Goal: Transaction & Acquisition: Purchase product/service

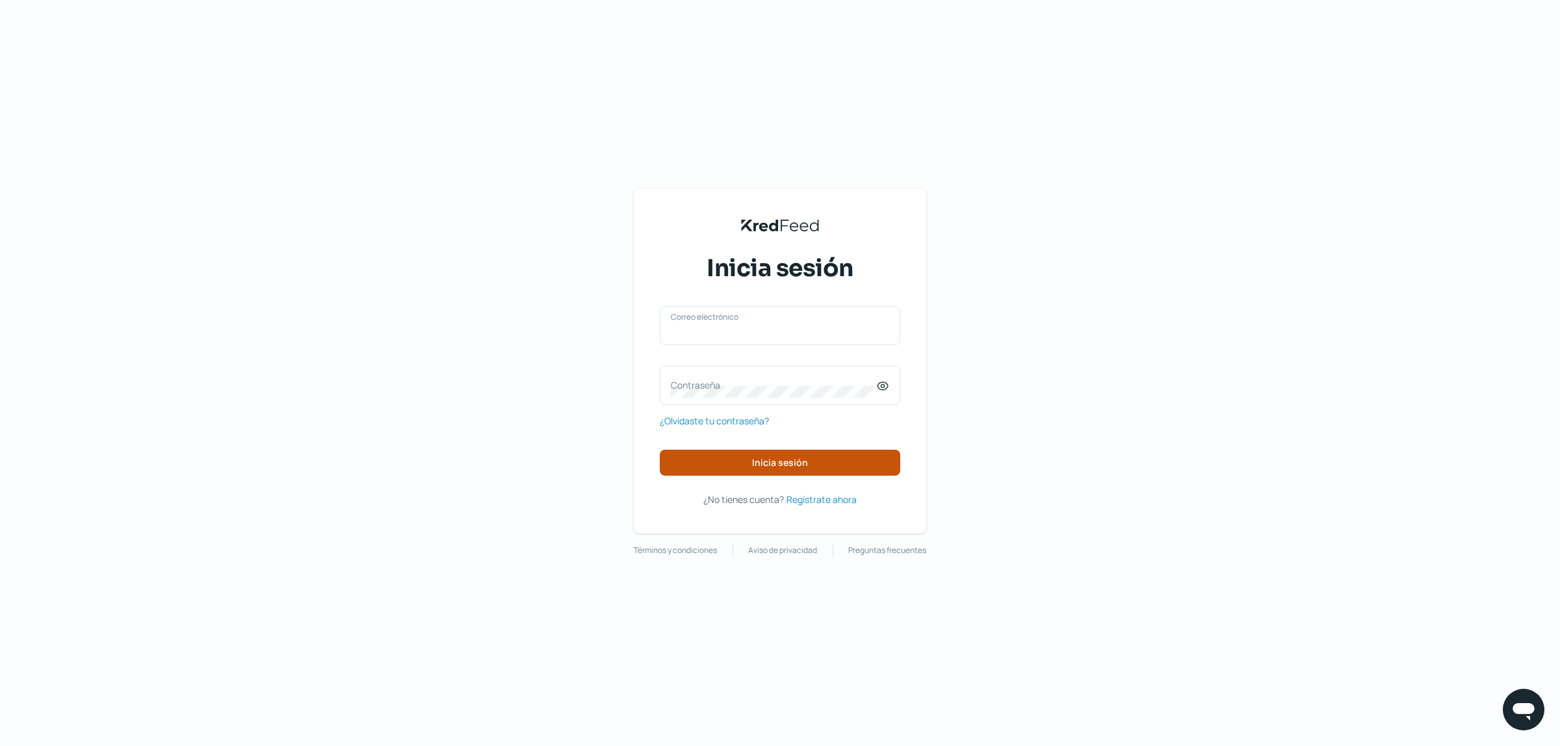
type input "[EMAIL_ADDRESS][DOMAIN_NAME]"
click at [772, 458] on span "Inicia sesión" at bounding box center [780, 462] width 56 height 9
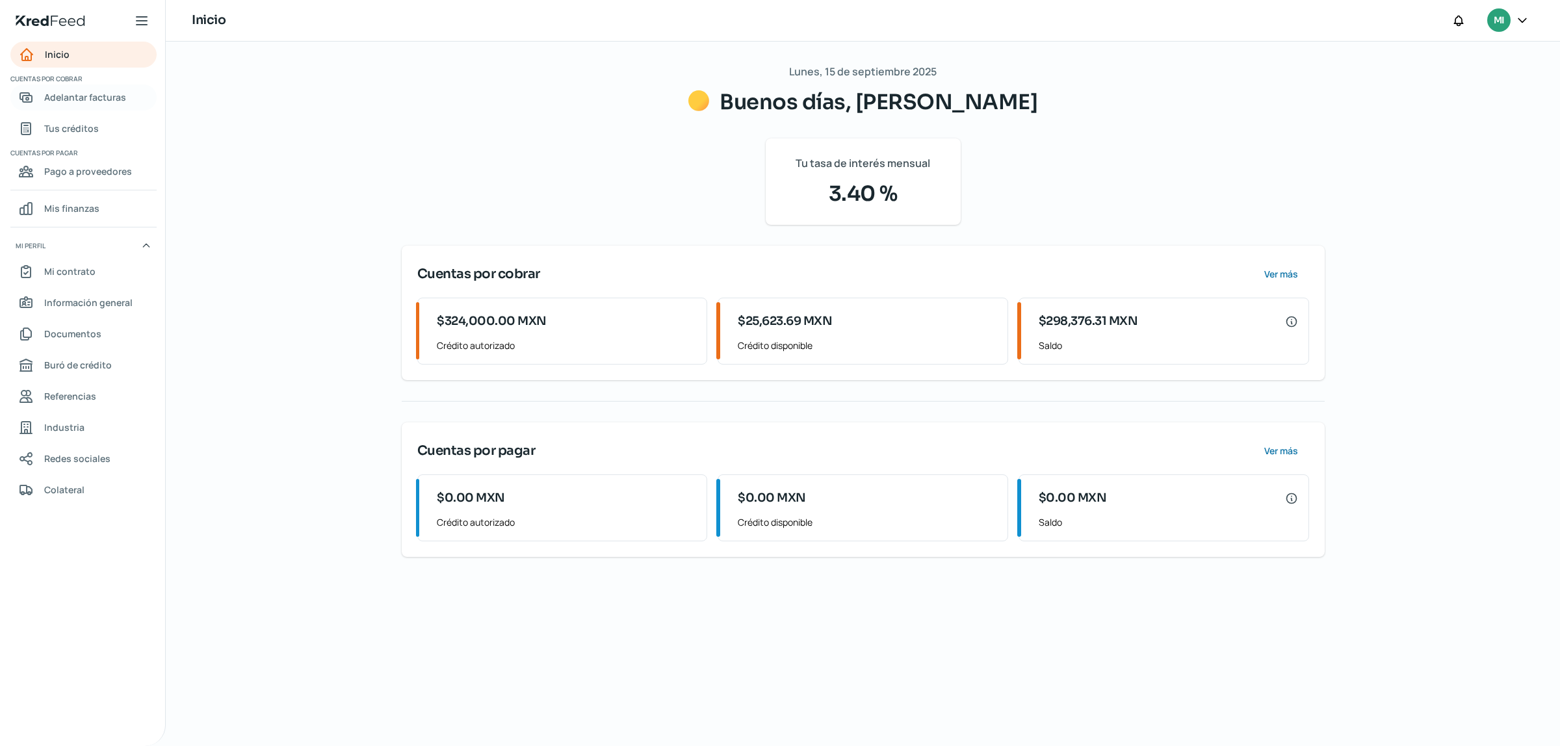
click at [108, 102] on span "Adelantar facturas" at bounding box center [85, 97] width 82 height 16
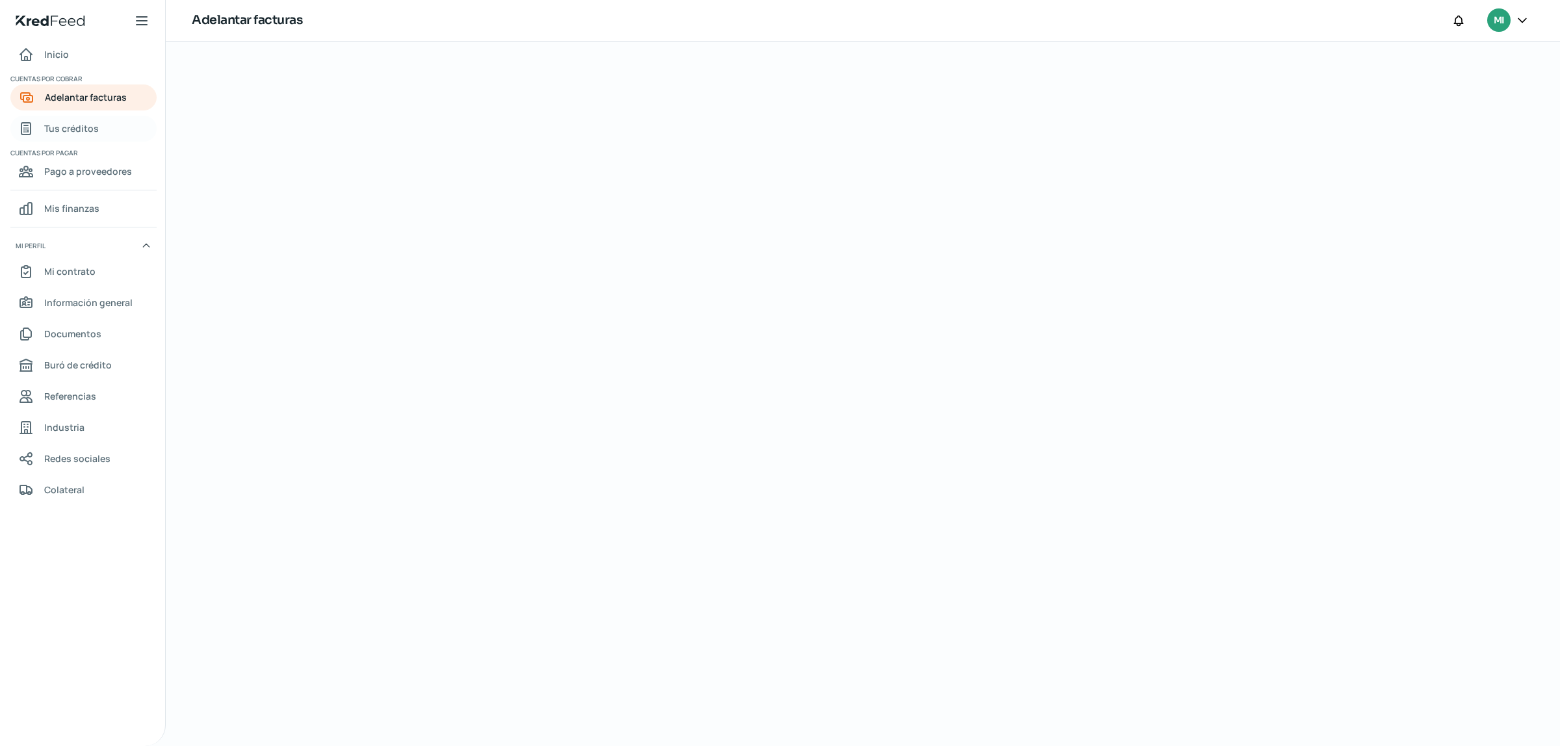
click at [76, 129] on span "Tus créditos" at bounding box center [71, 128] width 55 height 16
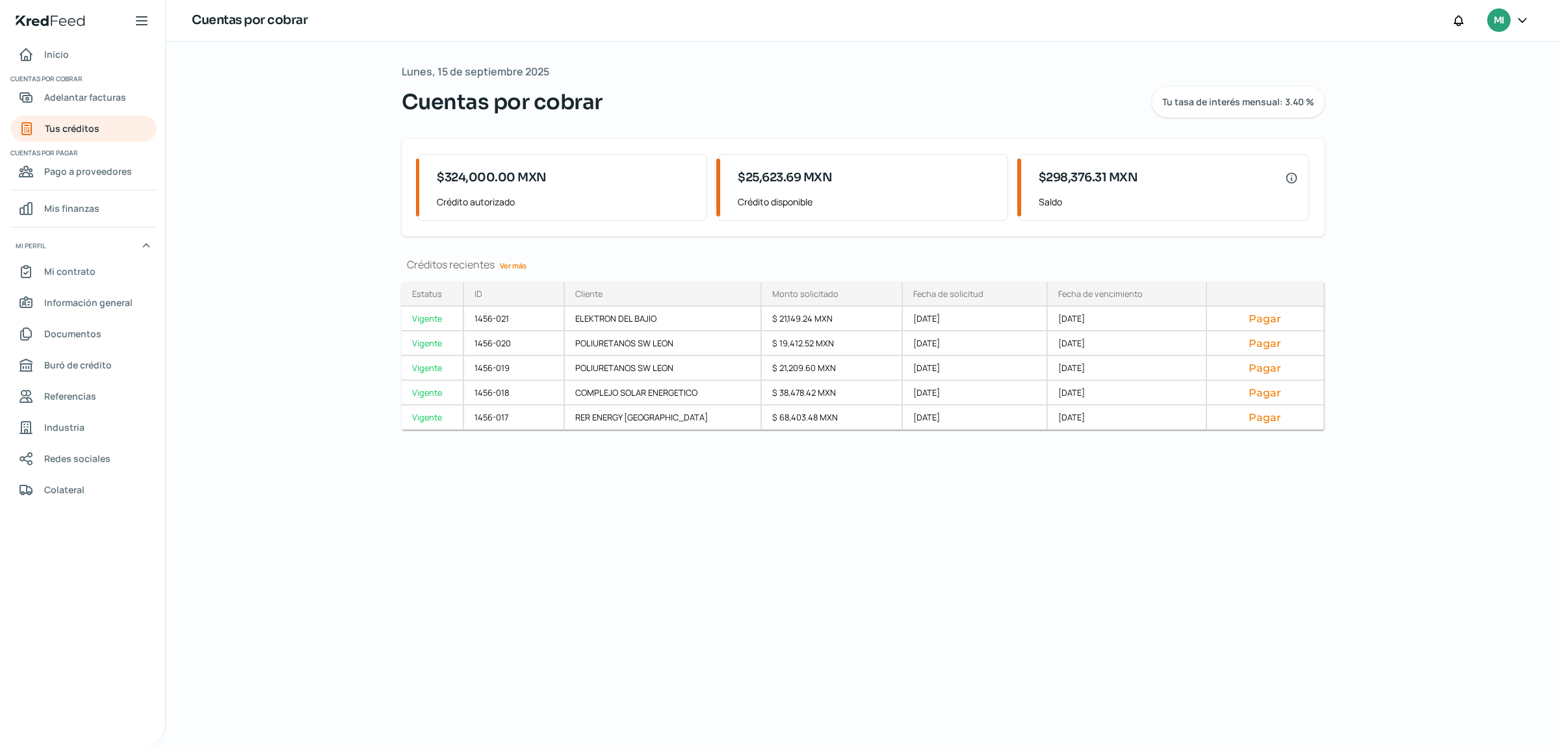
click at [517, 261] on link "Ver más" at bounding box center [513, 265] width 37 height 20
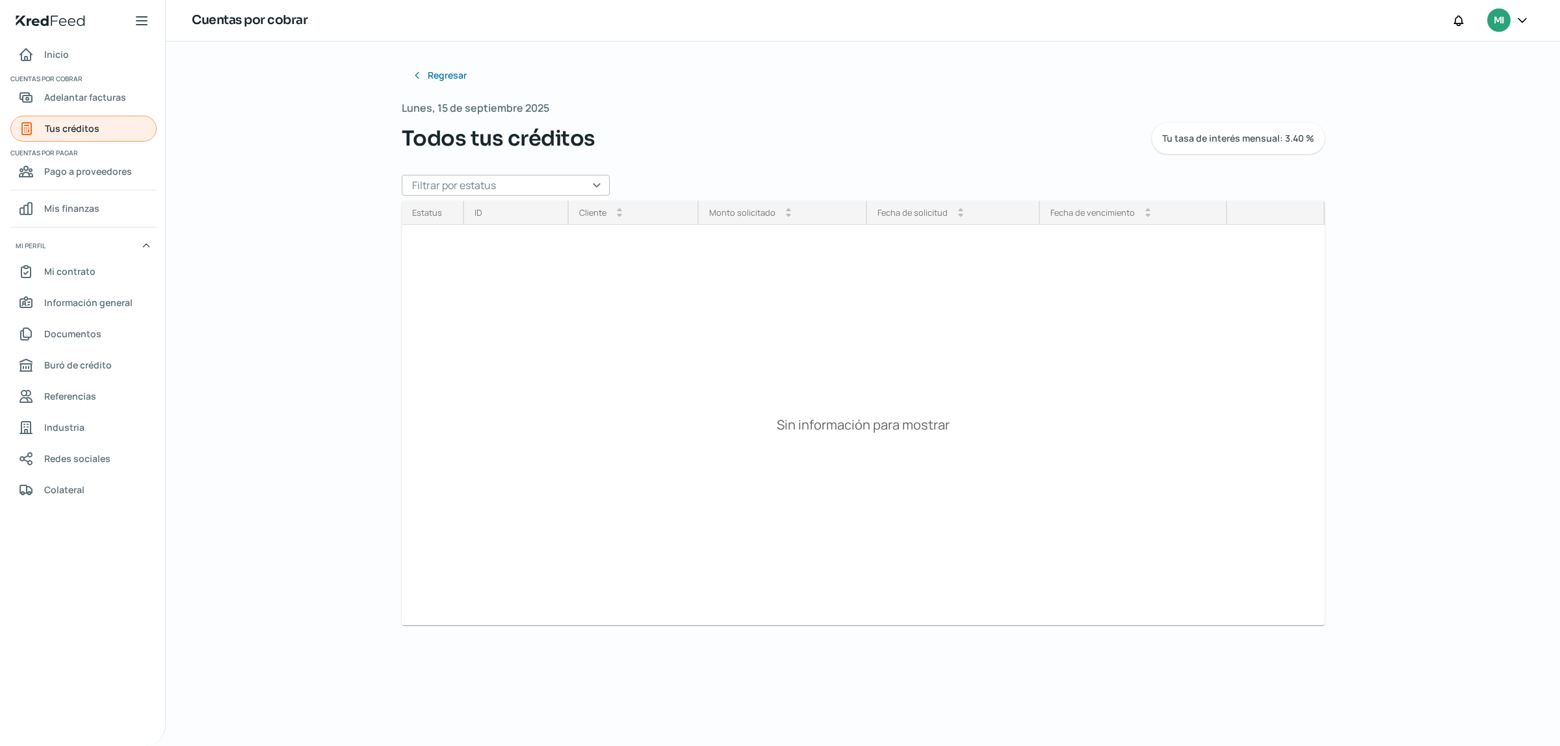
click at [79, 118] on link "Tus créditos" at bounding box center [83, 129] width 146 height 26
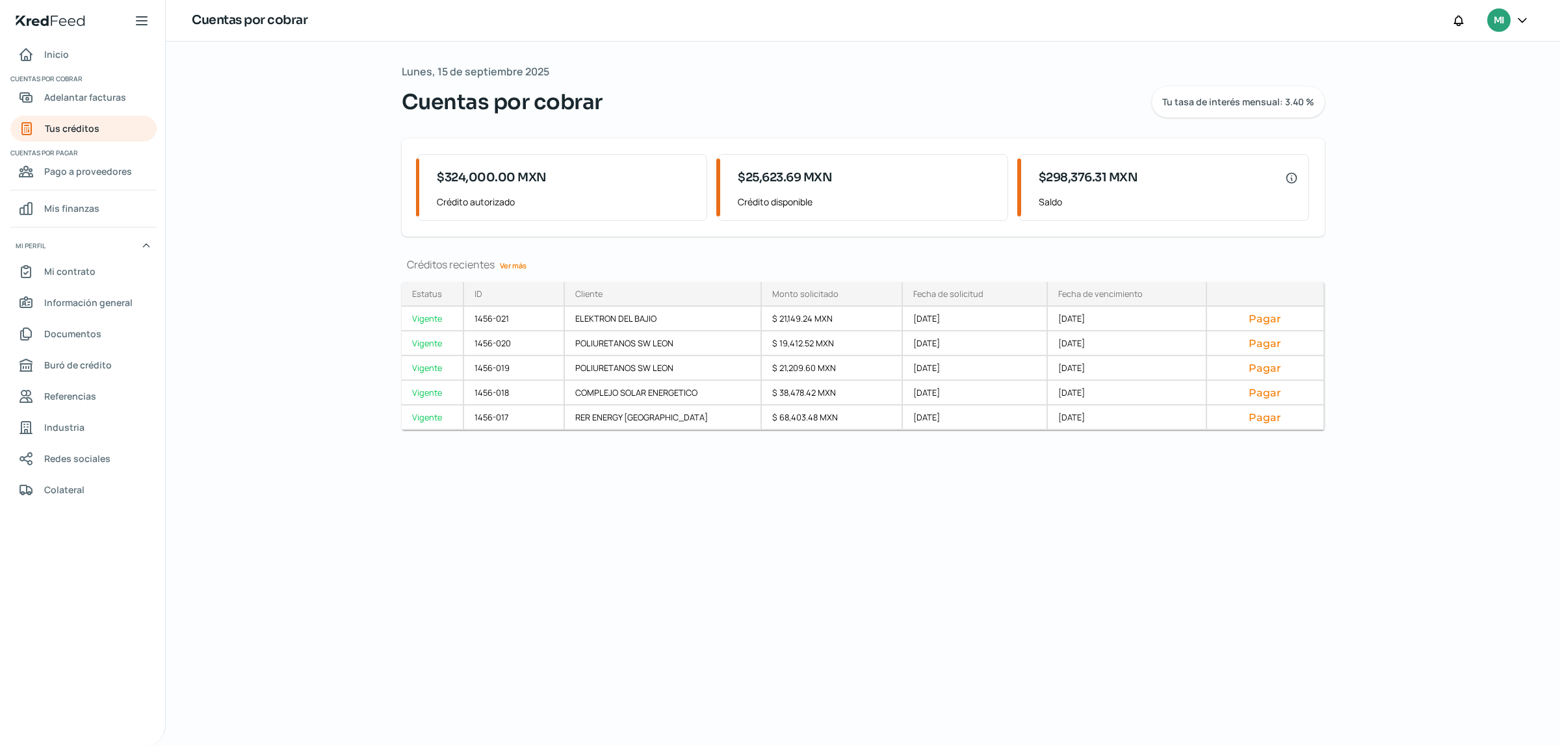
click at [511, 267] on link "Ver más" at bounding box center [513, 265] width 37 height 20
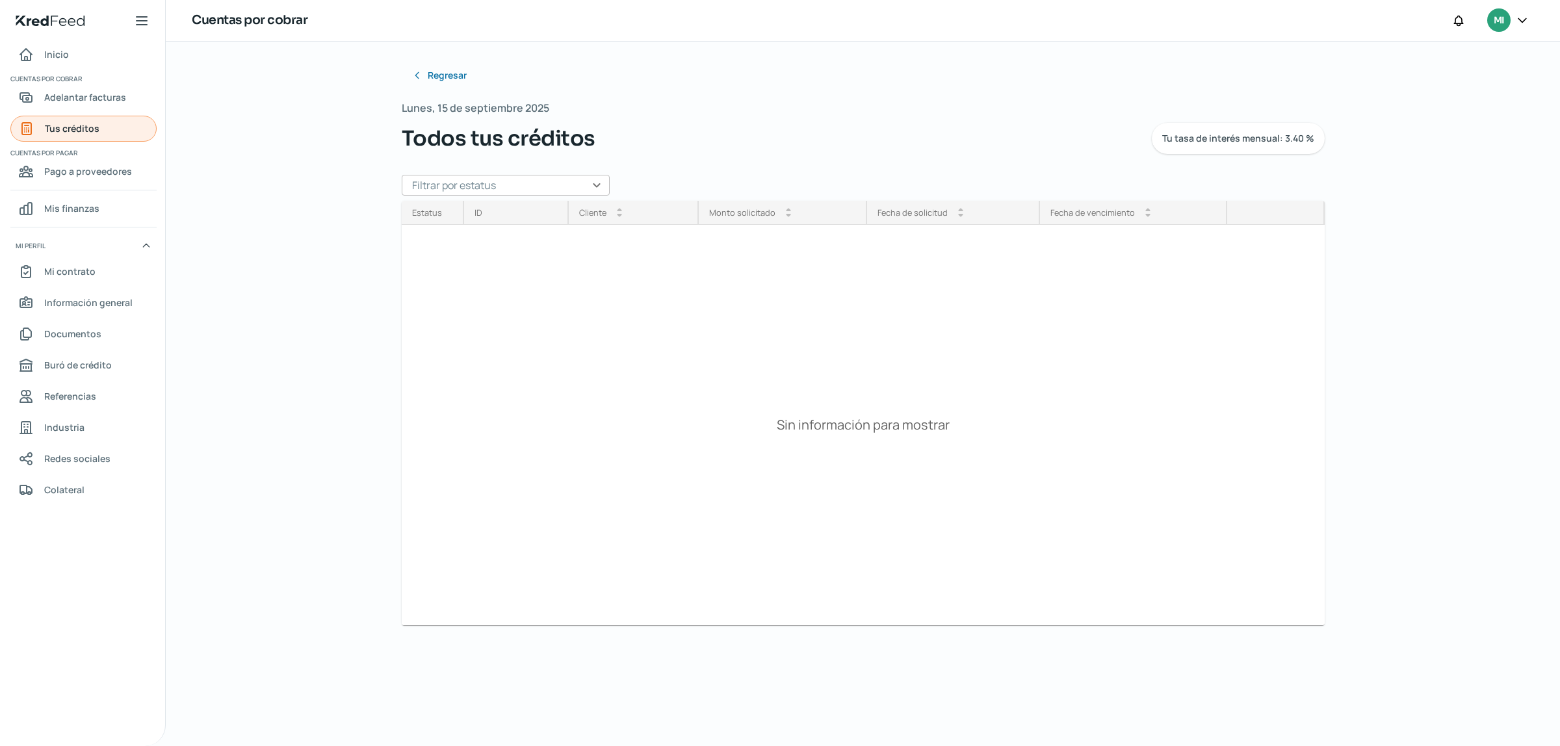
drag, startPoint x: 348, startPoint y: 219, endPoint x: 60, endPoint y: 131, distance: 300.4
click at [346, 219] on div "Regresar [DATE] Todos tus créditos Tu tasa de interés mensual: 3.40 % Filtrar p…" at bounding box center [863, 394] width 1394 height 705
click at [86, 90] on span "Adelantar facturas" at bounding box center [85, 97] width 82 height 16
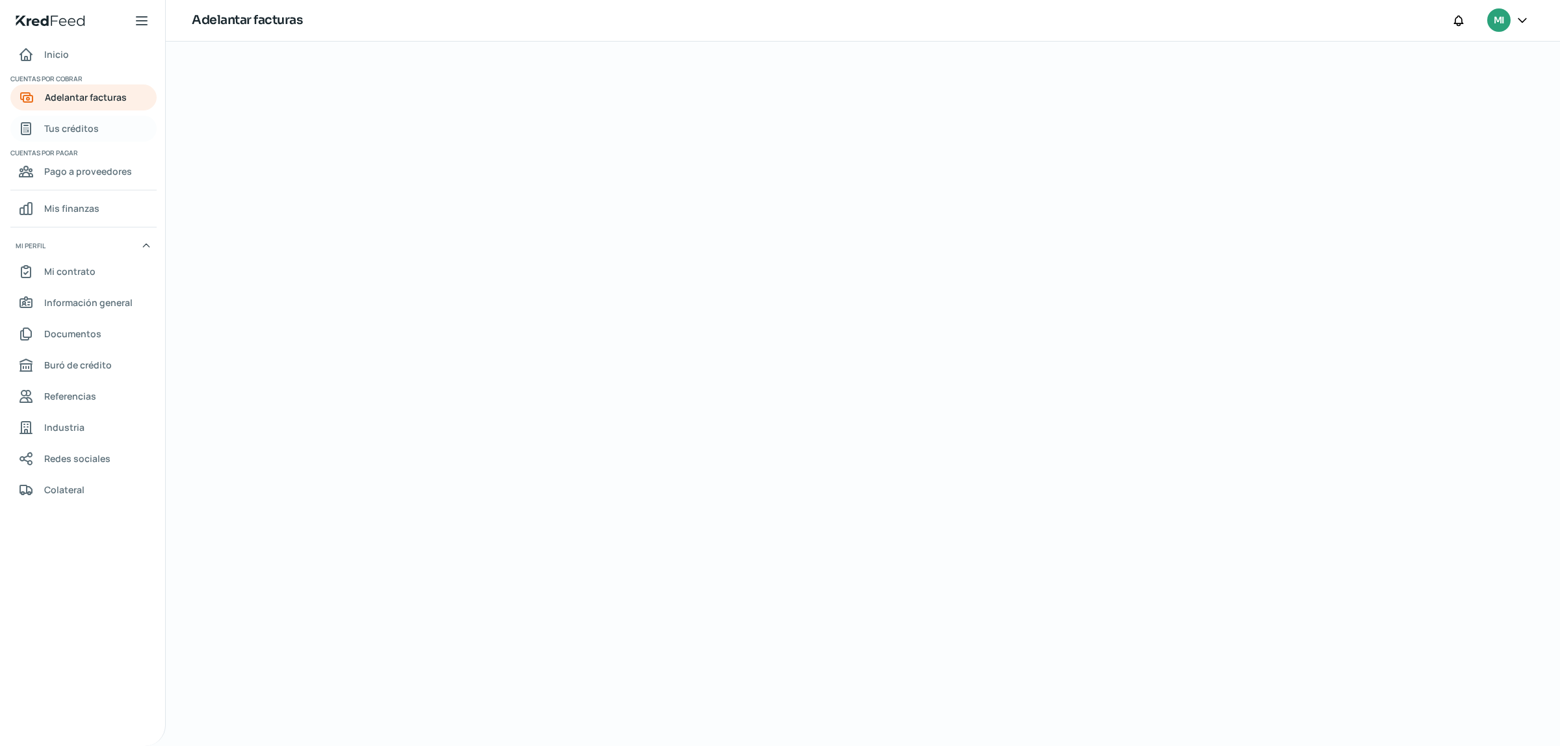
click at [76, 130] on span "Tus créditos" at bounding box center [71, 128] width 55 height 16
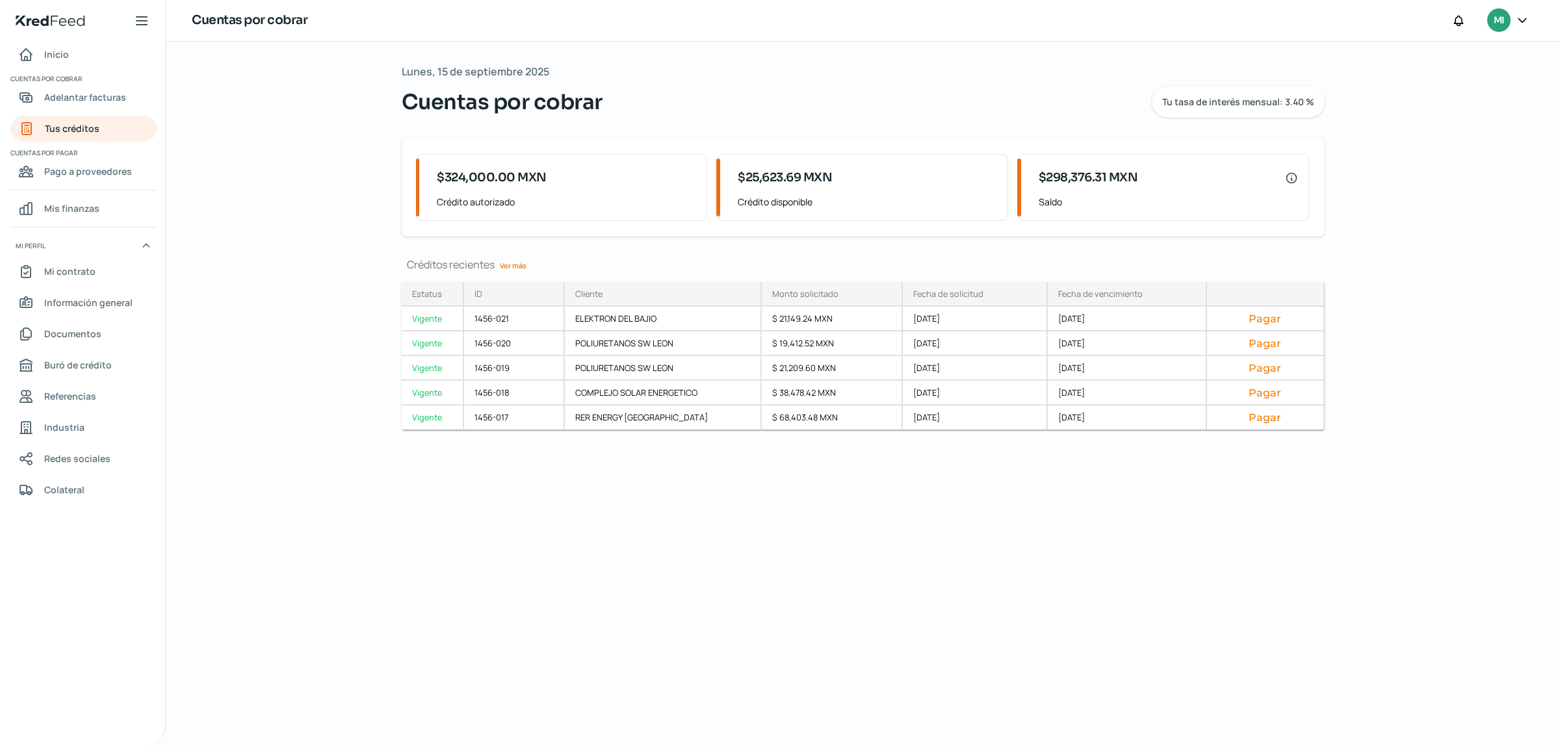
click at [521, 264] on link "Ver más" at bounding box center [513, 265] width 37 height 20
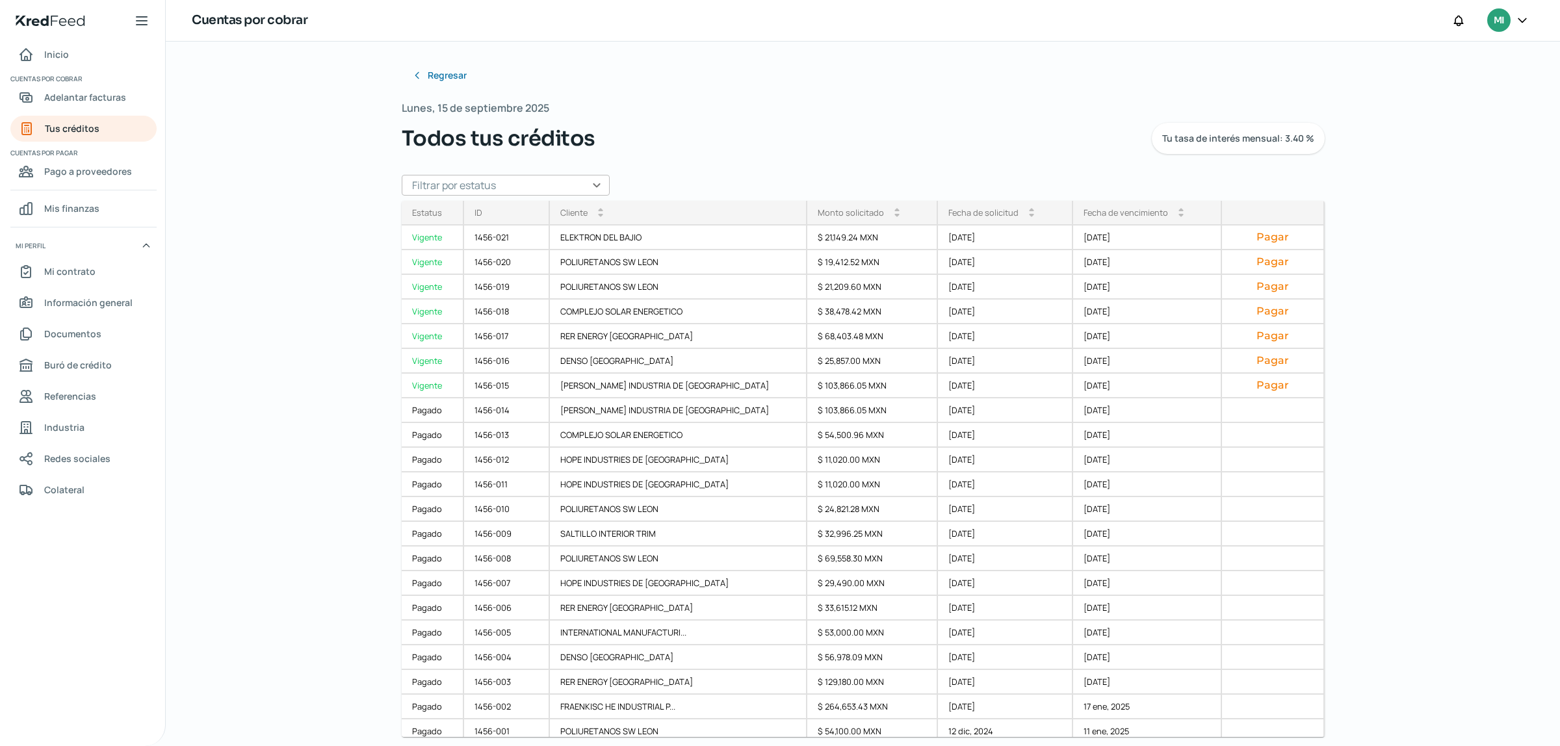
click at [586, 179] on input "text" at bounding box center [506, 185] width 208 height 21
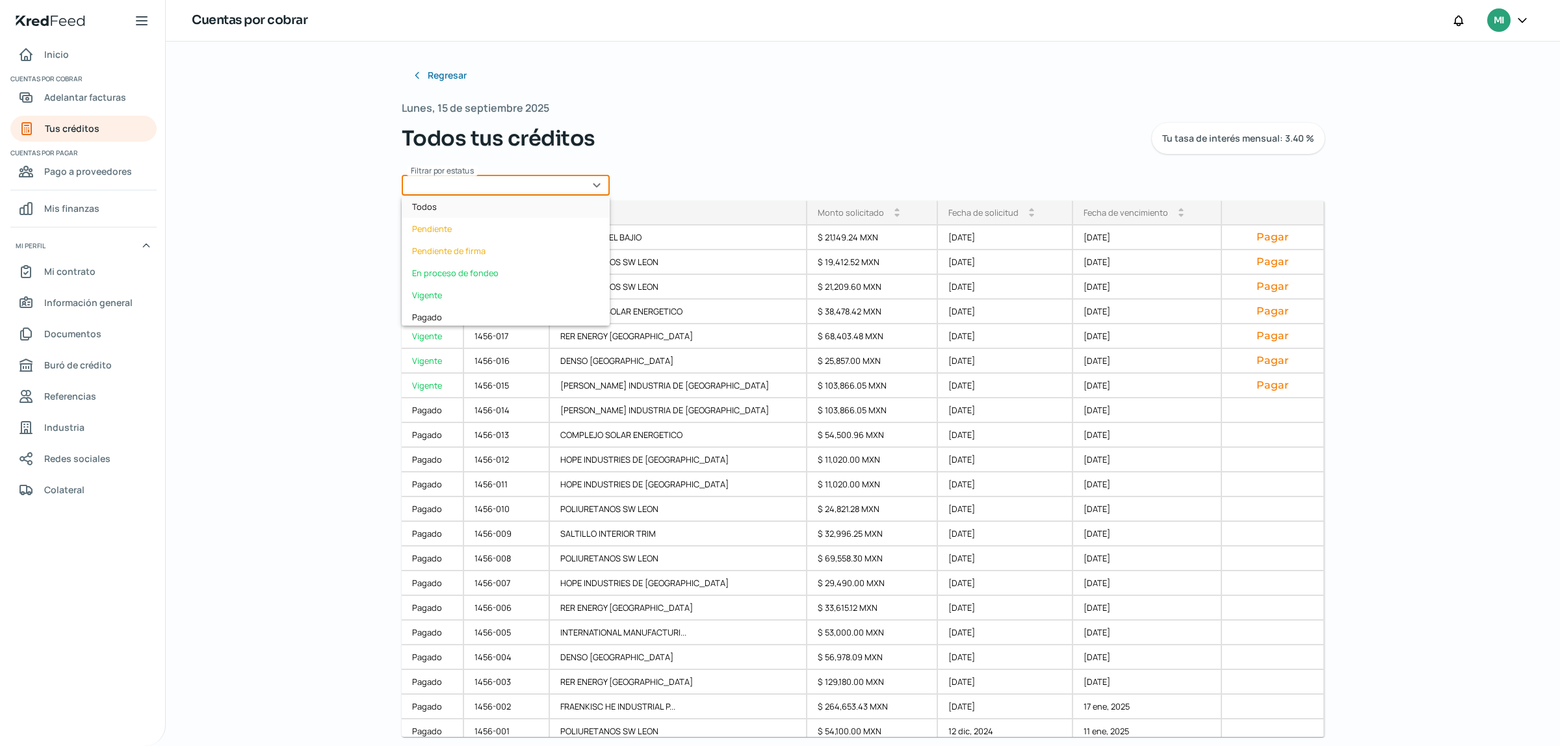
click at [439, 208] on div "Todos" at bounding box center [506, 207] width 208 height 22
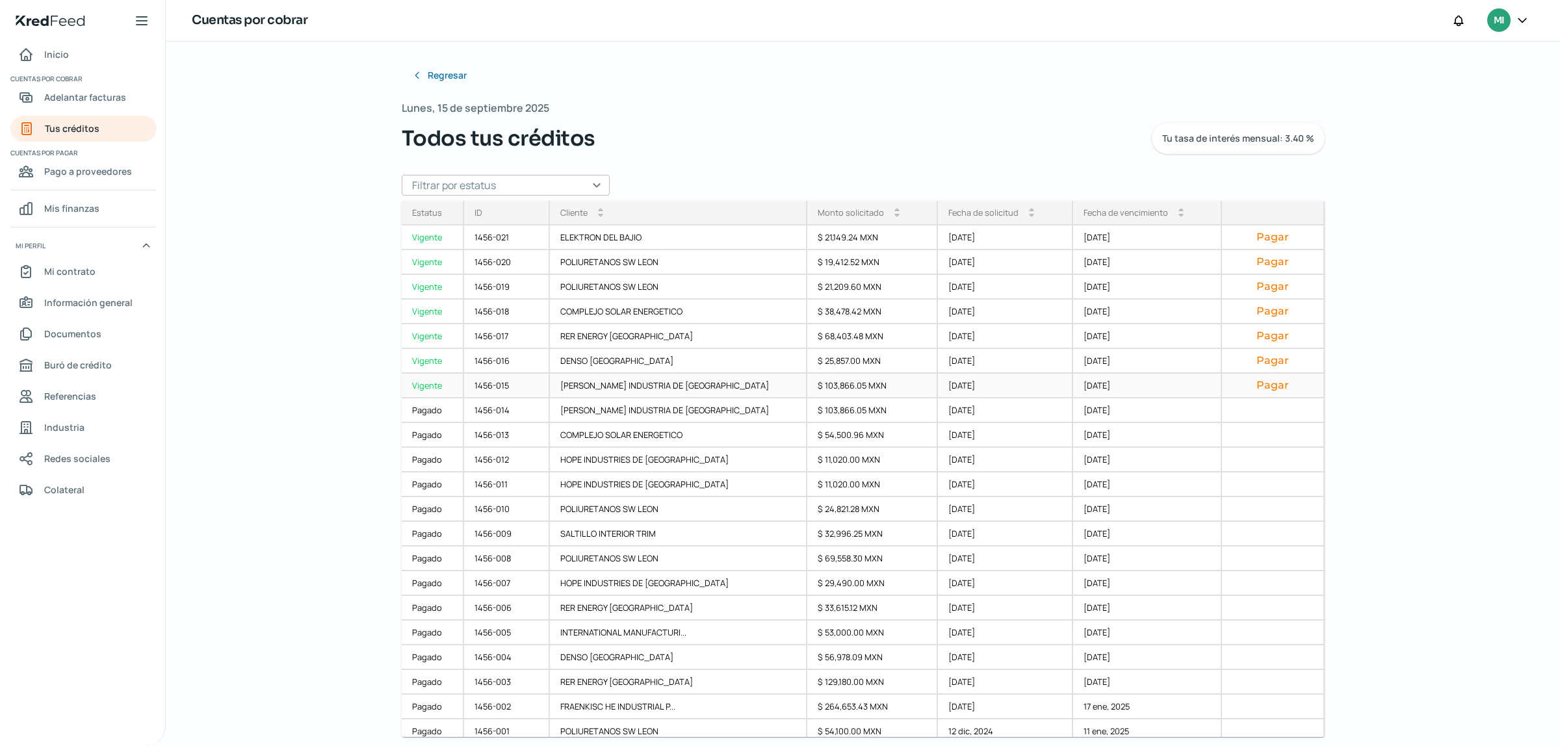
click at [1255, 384] on button "Pagar" at bounding box center [1273, 385] width 80 height 13
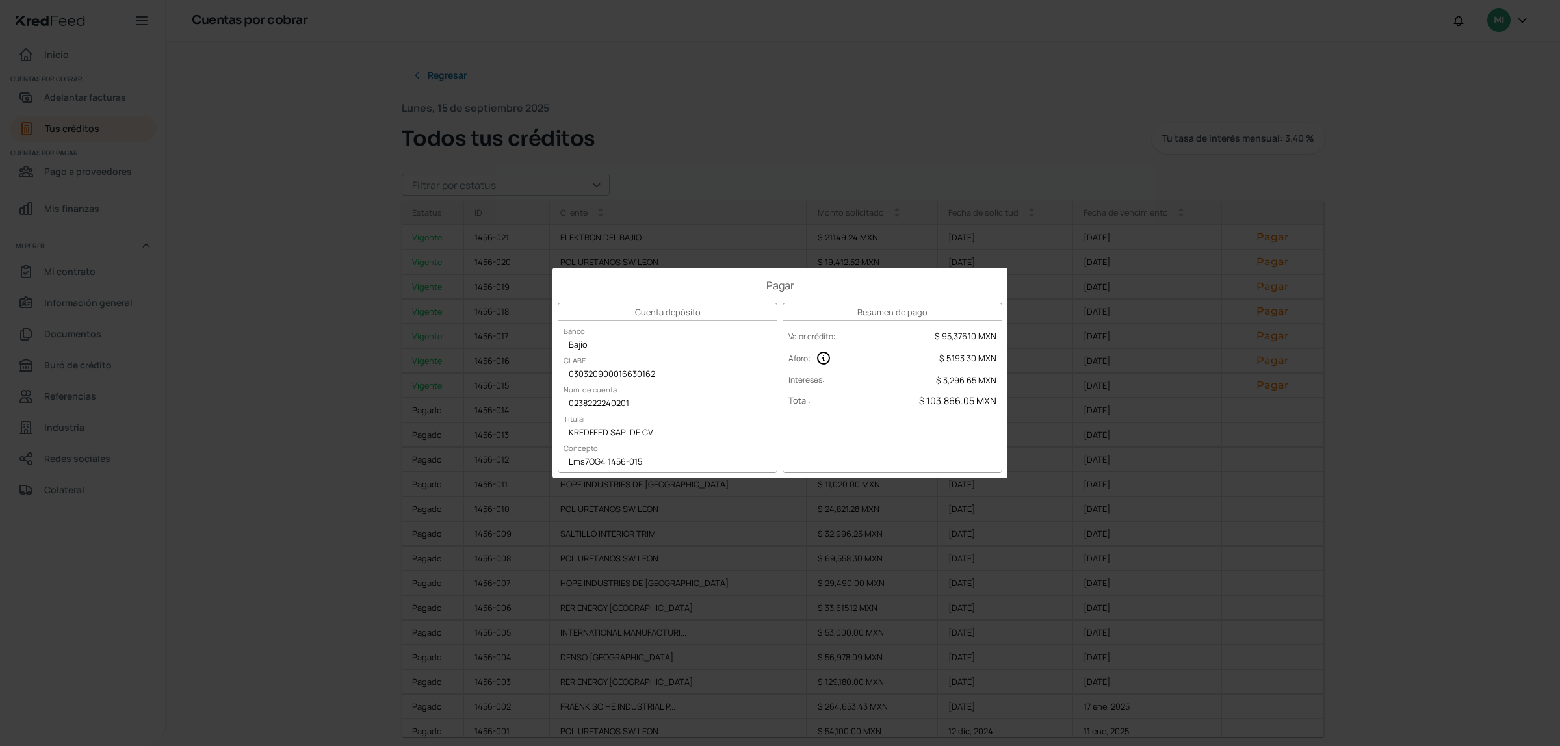
click at [857, 371] on div "Intereses : $ 3,296.65 MXN" at bounding box center [892, 381] width 218 height 20
click at [783, 131] on div "Pagar Cuenta depósito Banco Bajío CLABE 030320900016630162 Núm. de cuenta 02382…" at bounding box center [780, 373] width 1560 height 746
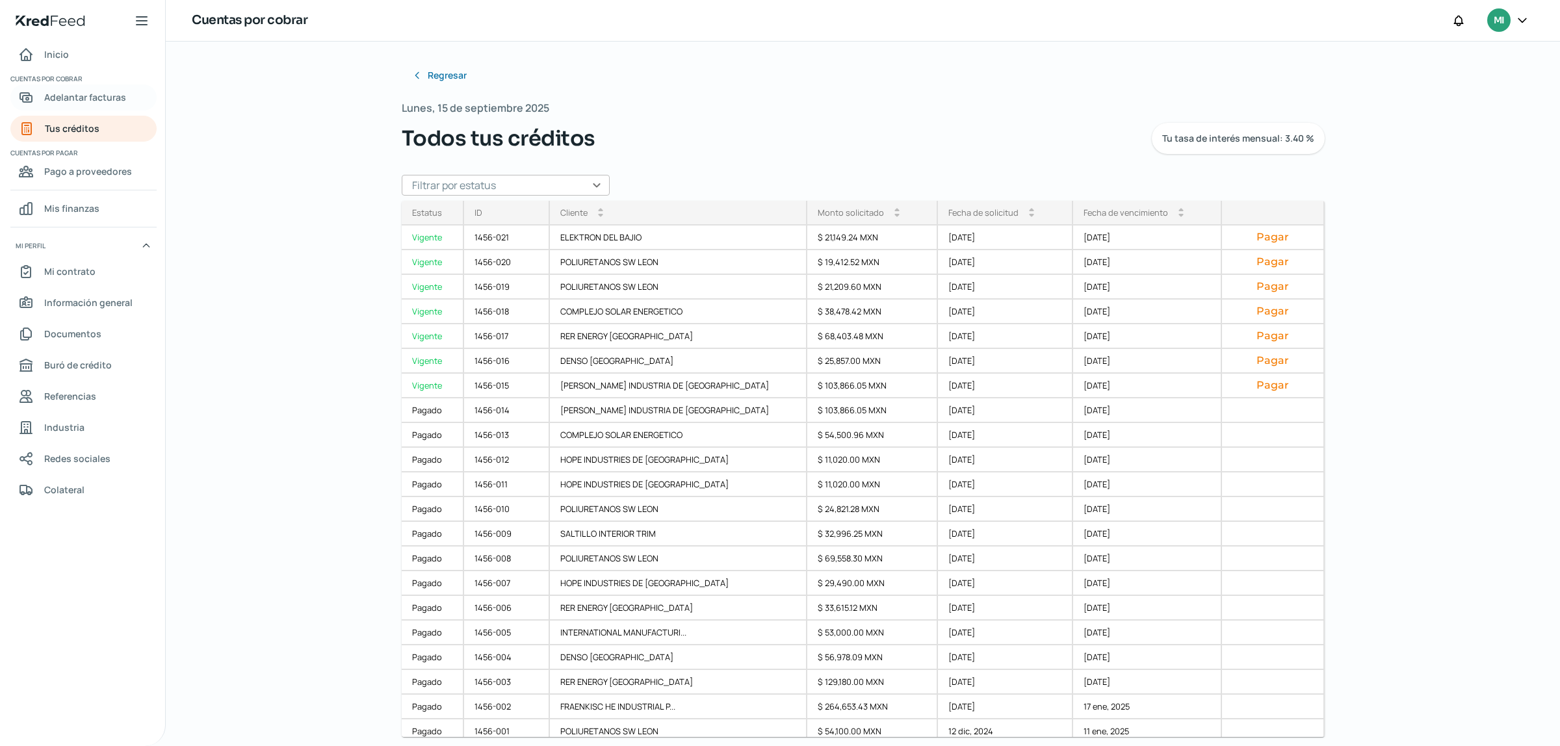
click at [82, 93] on span "Adelantar facturas" at bounding box center [85, 97] width 82 height 16
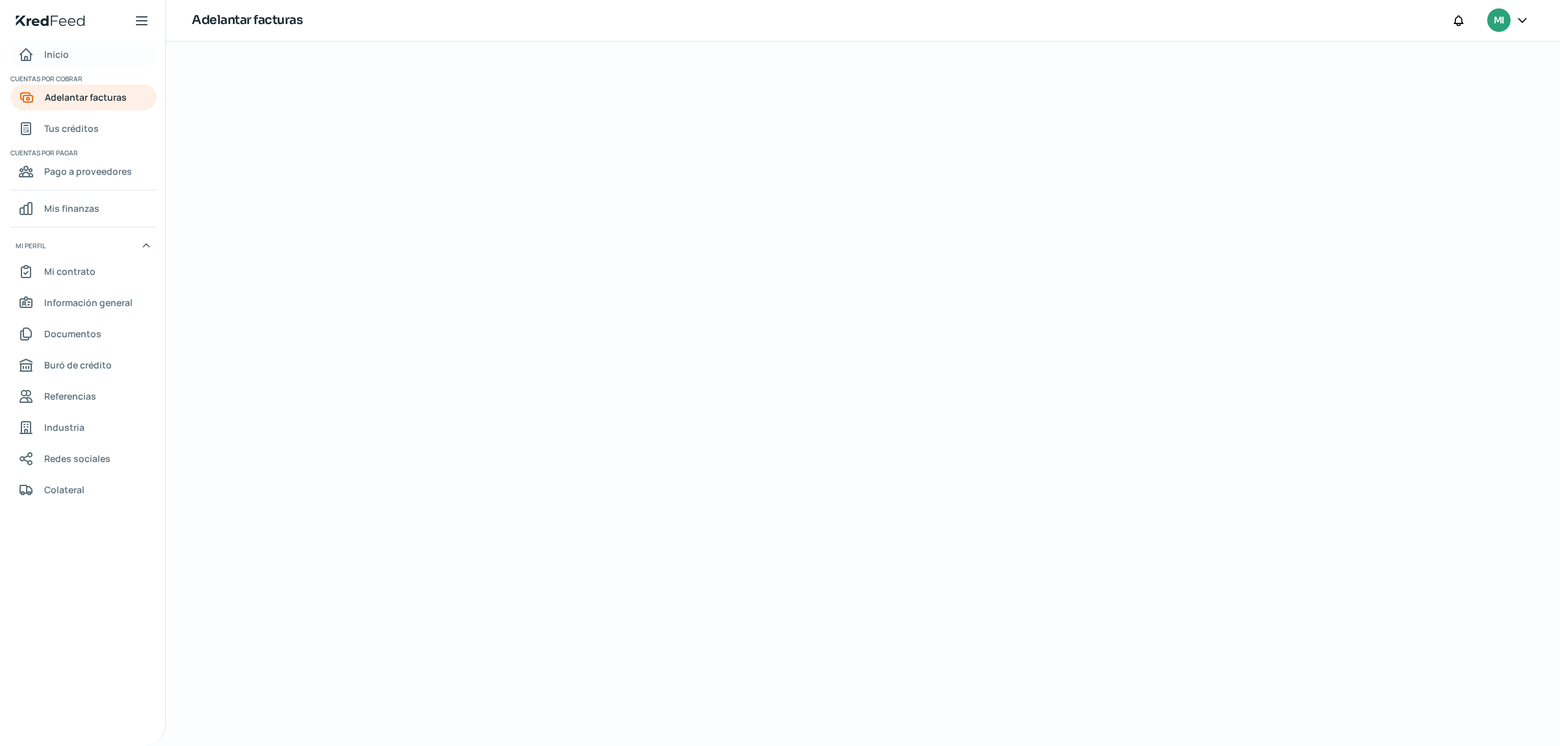
click at [60, 53] on span "Inicio" at bounding box center [56, 54] width 25 height 16
